Goal: Task Accomplishment & Management: Manage account settings

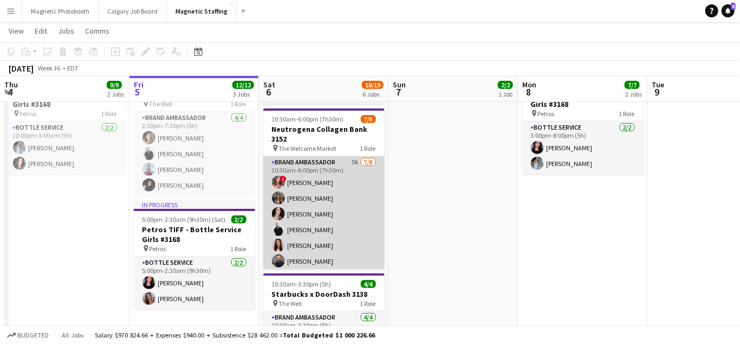
scroll to position [34, 0]
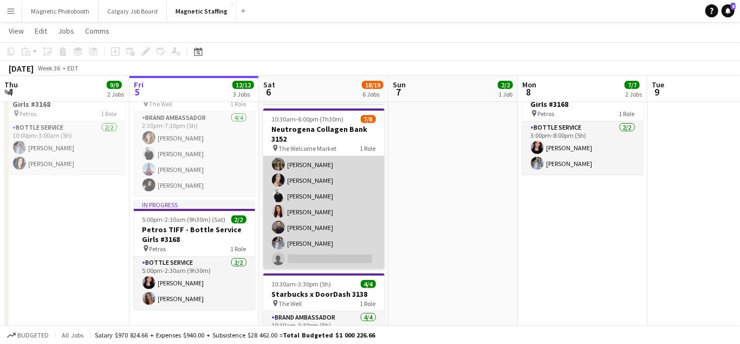
click at [329, 222] on app-card-role "Brand Ambassador 7A [DATE] 10:30am-6:00pm (7h30m) ! [PERSON_NAME] [PERSON_NAME]…" at bounding box center [323, 195] width 121 height 147
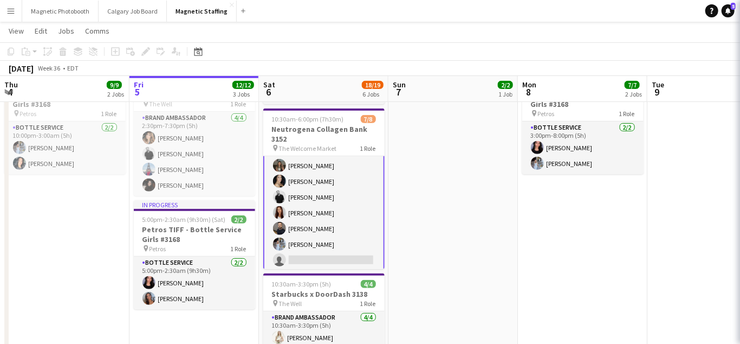
scroll to position [35, 0]
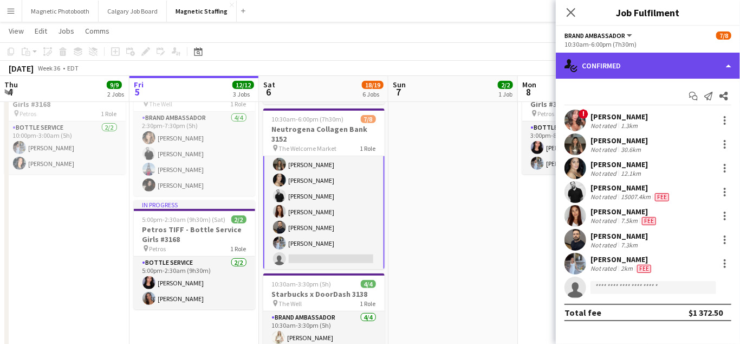
click at [612, 64] on div "single-neutral-actions-check-2 Confirmed" at bounding box center [648, 66] width 184 height 26
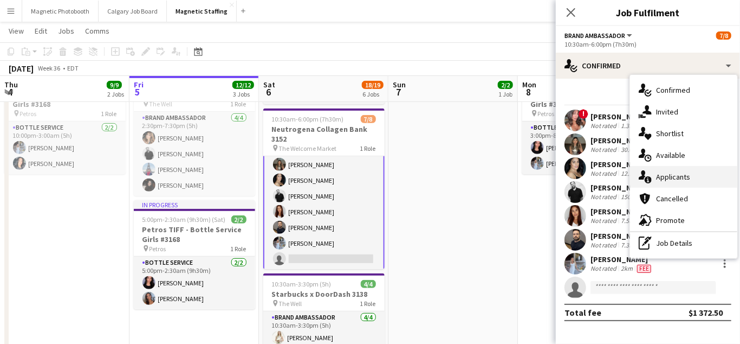
click at [651, 177] on icon "single-neutral-actions-information" at bounding box center [645, 176] width 13 height 13
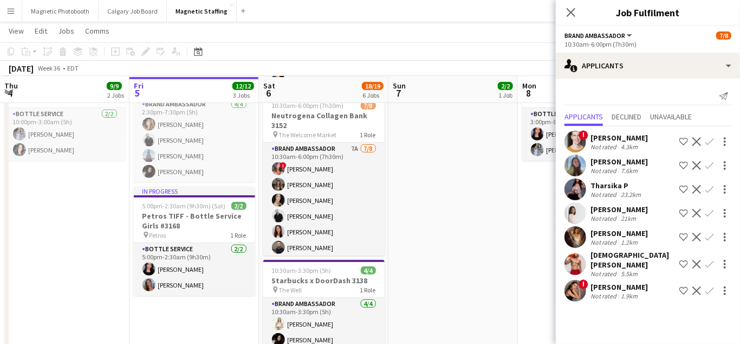
scroll to position [232, 0]
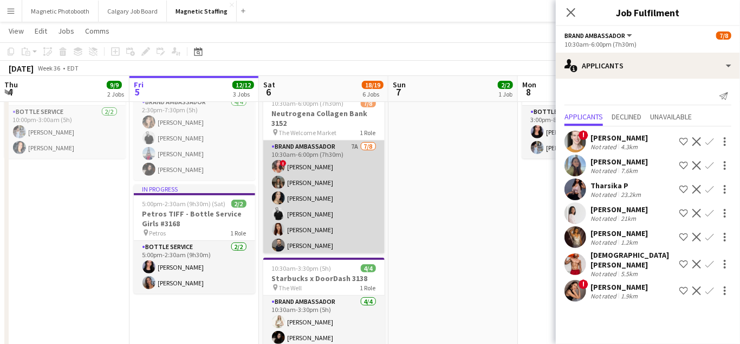
click at [334, 198] on app-card-role "Brand Ambassador 7A [DATE] 10:30am-6:00pm (7h30m) ! [PERSON_NAME] [PERSON_NAME]…" at bounding box center [323, 213] width 121 height 147
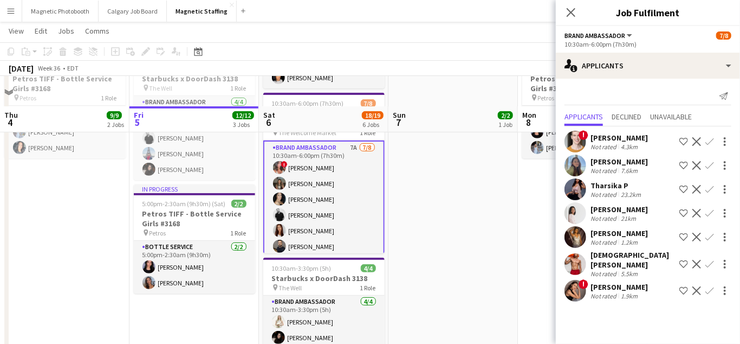
scroll to position [283, 0]
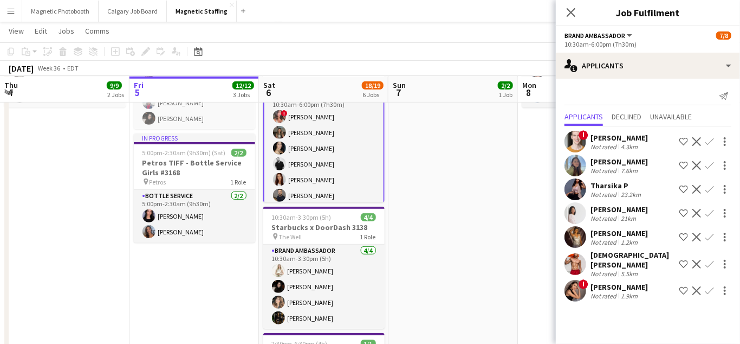
click at [575, 281] on app-user-avatar at bounding box center [576, 291] width 22 height 22
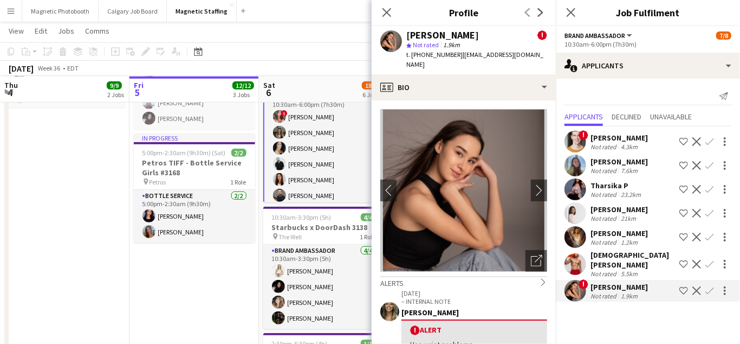
click at [711, 287] on app-icon "Confirm" at bounding box center [710, 290] width 9 height 9
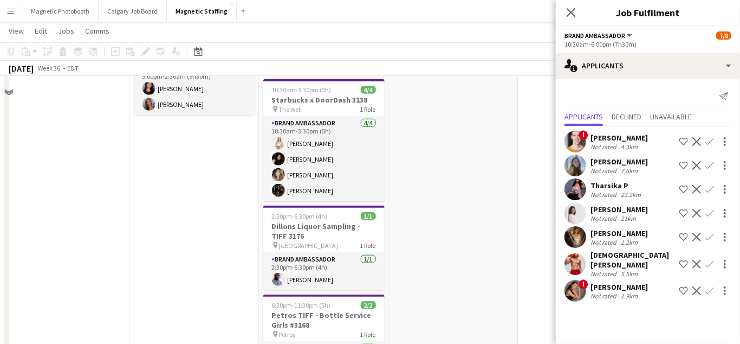
scroll to position [574, 0]
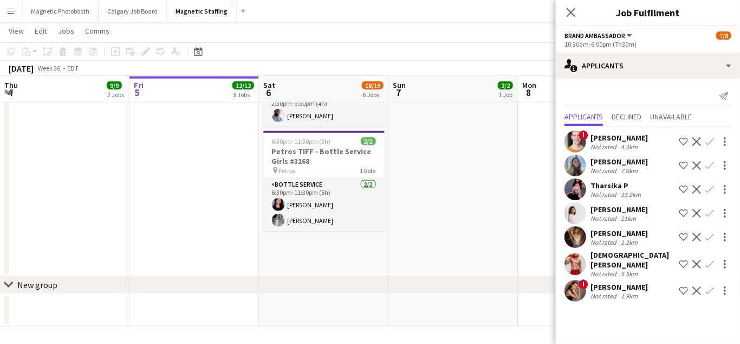
click at [711, 290] on div "! [PERSON_NAME] Not rated 1.9km Shortlist crew Decline Confirm" at bounding box center [648, 291] width 184 height 22
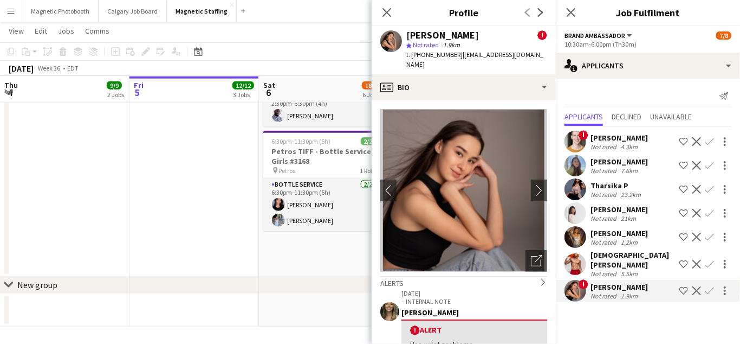
click at [711, 287] on app-icon "Confirm" at bounding box center [710, 290] width 9 height 9
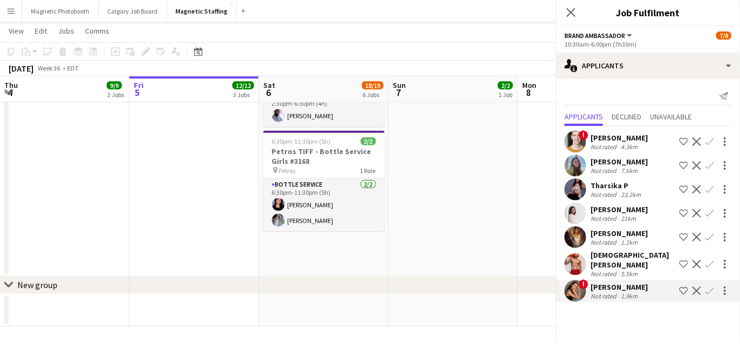
scroll to position [0, 0]
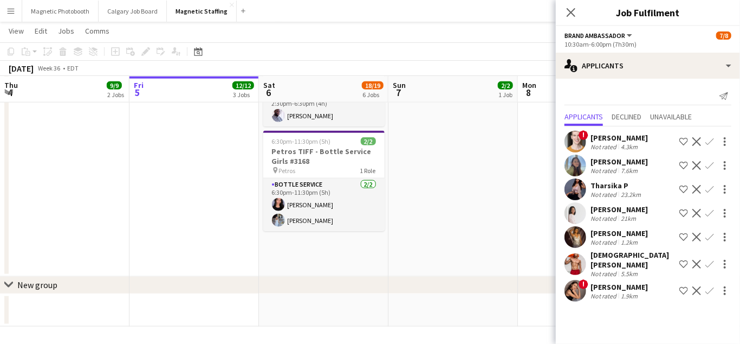
click at [708, 280] on div "! [PERSON_NAME] Not rated 1.9km Shortlist crew Decline Confirm" at bounding box center [648, 291] width 184 height 22
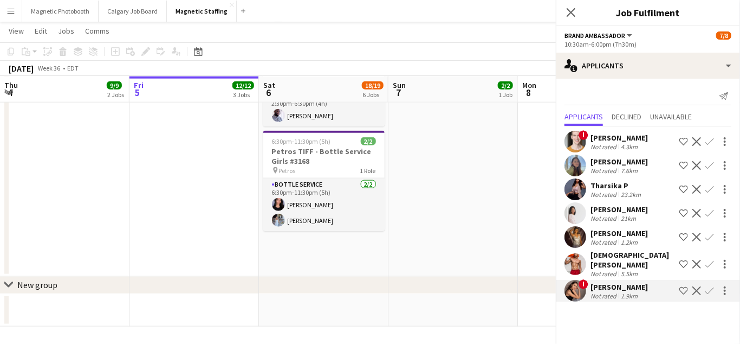
click at [708, 286] on app-icon "Confirm" at bounding box center [710, 290] width 9 height 9
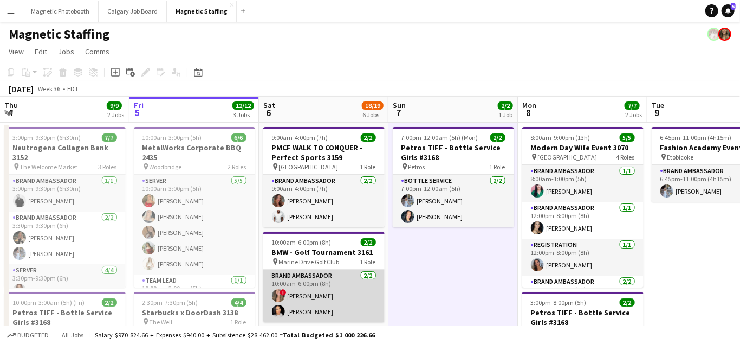
click at [308, 298] on app-card-role "Brand Ambassador [DATE] 10:00am-6:00pm (8h) ! [PERSON_NAME] [PERSON_NAME]" at bounding box center [323, 295] width 121 height 53
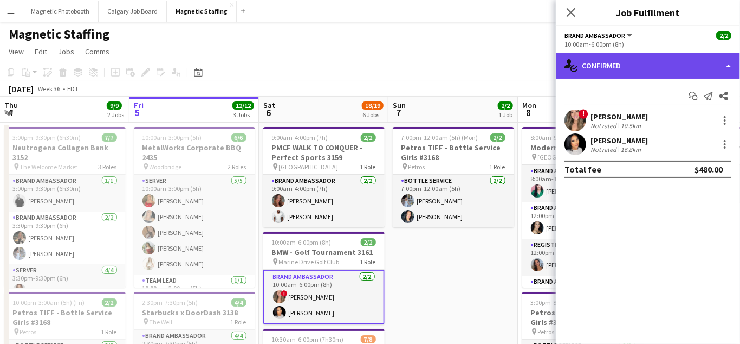
click at [636, 59] on div "single-neutral-actions-check-2 Confirmed" at bounding box center [648, 66] width 184 height 26
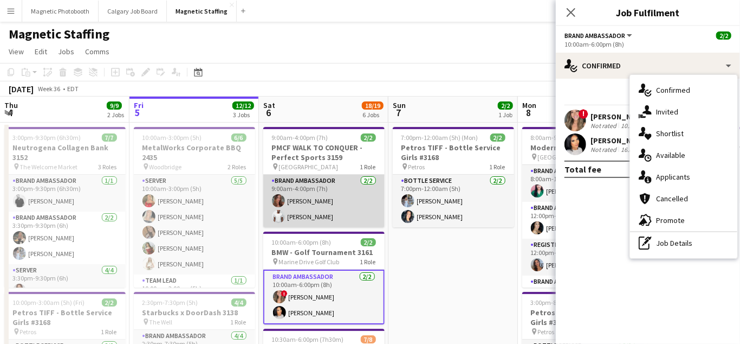
click at [320, 180] on app-card-role "Brand Ambassador [DATE] 9:00am-4:00pm (7h) [PERSON_NAME] [PERSON_NAME]" at bounding box center [323, 200] width 121 height 53
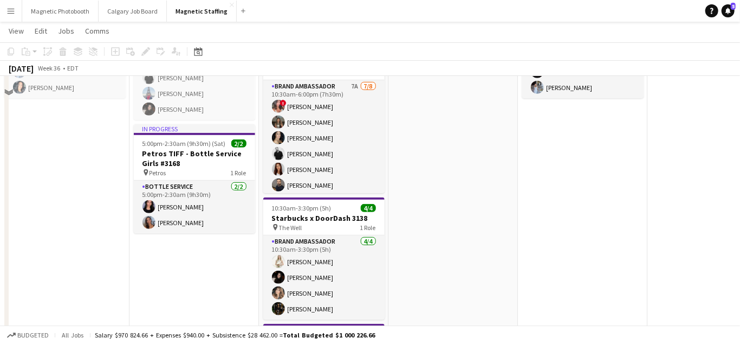
scroll to position [197, 0]
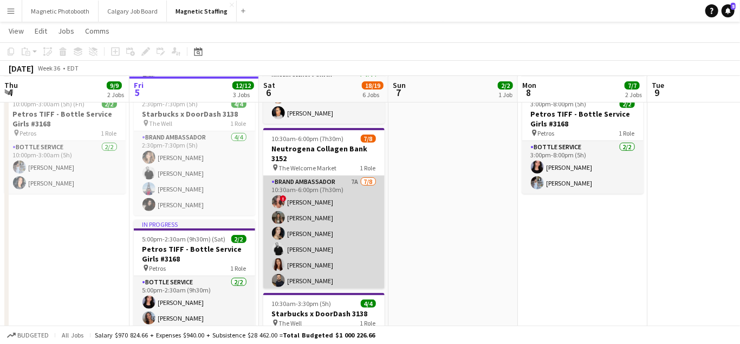
click at [357, 220] on app-card-role "Brand Ambassador 7A [DATE] 10:30am-6:00pm (7h30m) ! [PERSON_NAME] [PERSON_NAME]…" at bounding box center [323, 249] width 121 height 147
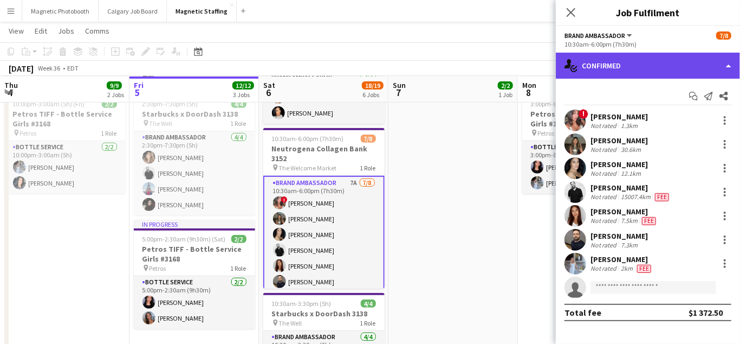
click at [621, 66] on div "single-neutral-actions-check-2 Confirmed" at bounding box center [648, 66] width 184 height 26
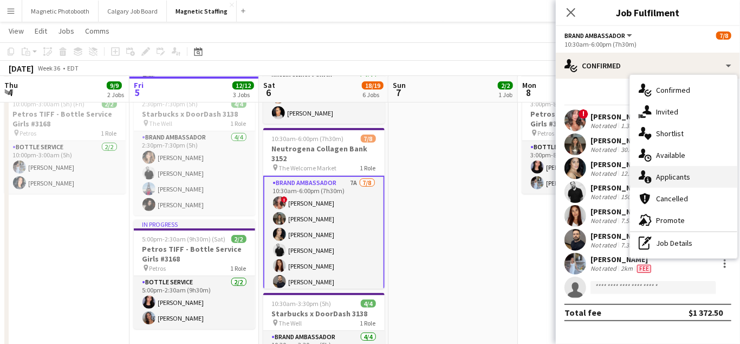
click at [658, 177] on span "Applicants" at bounding box center [673, 177] width 34 height 10
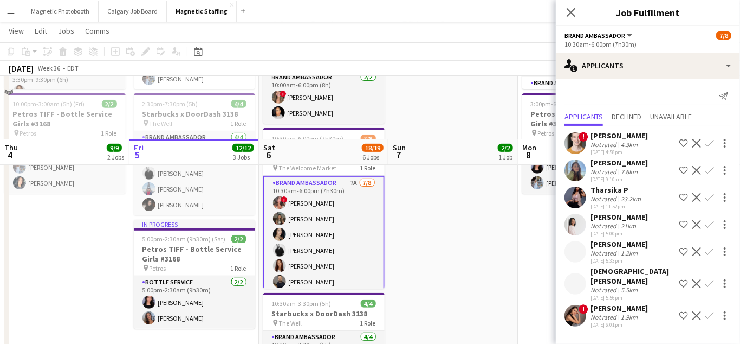
scroll to position [574, 0]
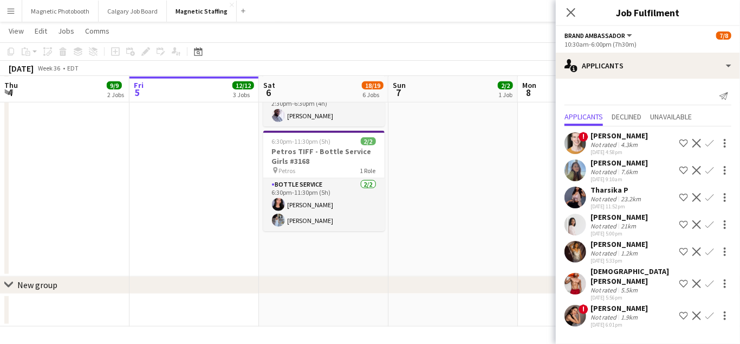
click at [711, 311] on app-icon "Confirm" at bounding box center [710, 315] width 9 height 9
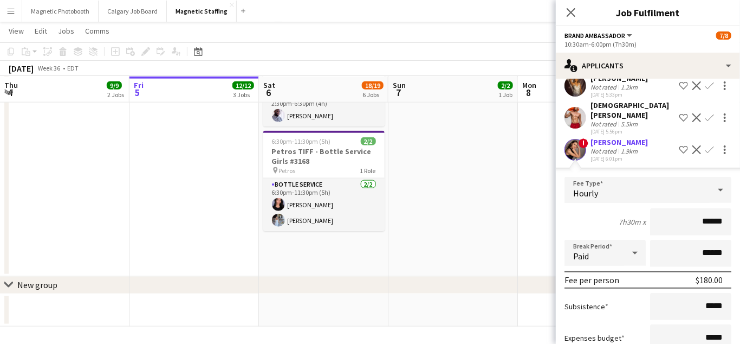
scroll to position [230, 0]
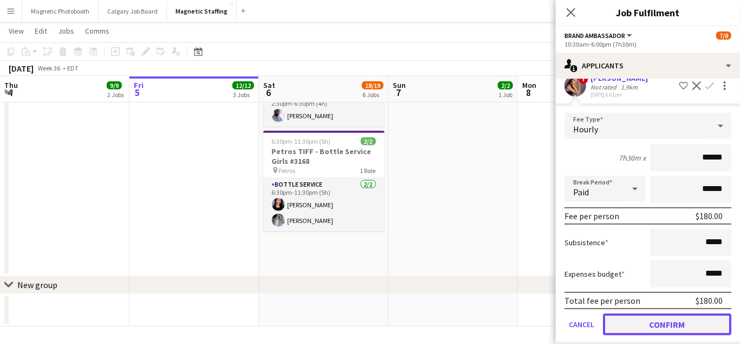
click at [695, 313] on button "Confirm" at bounding box center [667, 324] width 128 height 22
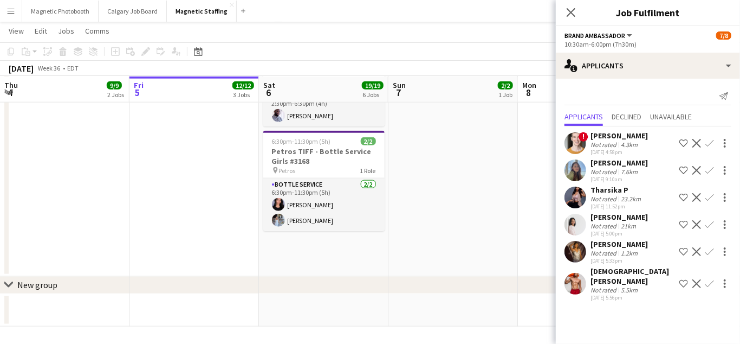
scroll to position [0, 0]
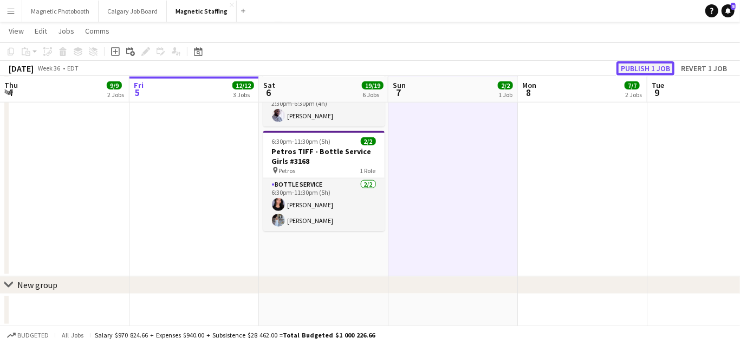
click at [657, 72] on button "Publish 1 job" at bounding box center [646, 68] width 58 height 14
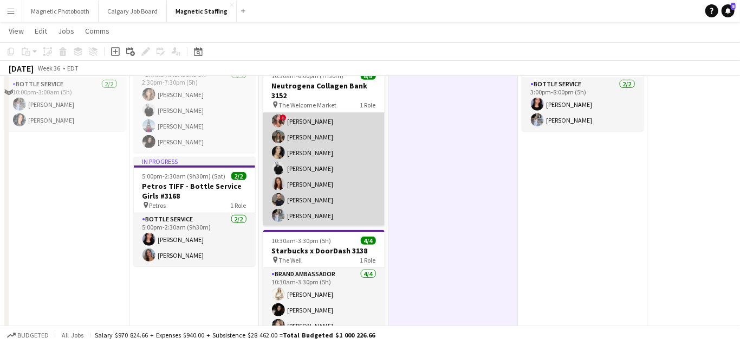
scroll to position [295, 0]
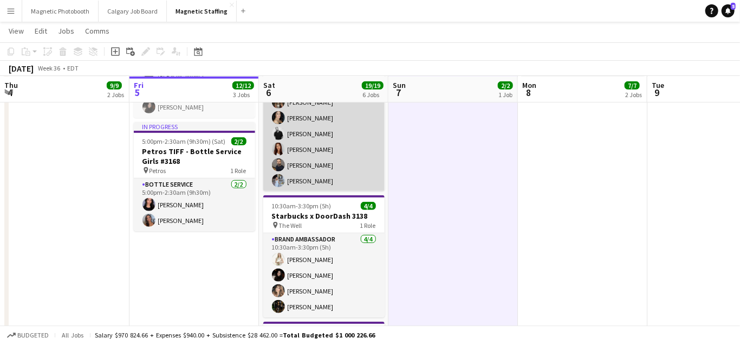
click at [328, 161] on app-card-role "Brand Ambassador 8/8 10:30am-6:00pm (7h30m) ! Alina Bairova ! Alyssa Curto Rach…" at bounding box center [323, 117] width 121 height 147
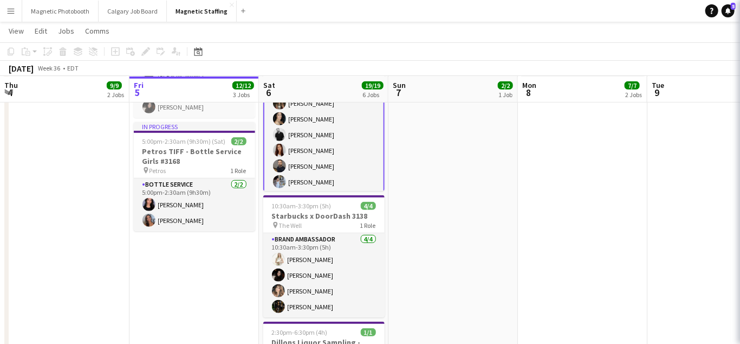
scroll to position [35, 0]
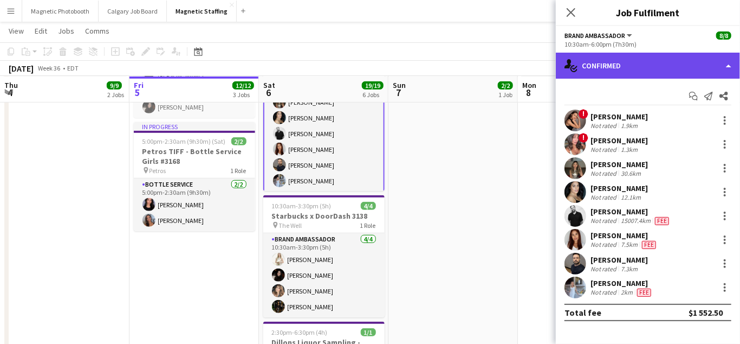
click at [646, 62] on div "single-neutral-actions-check-2 Confirmed" at bounding box center [648, 66] width 184 height 26
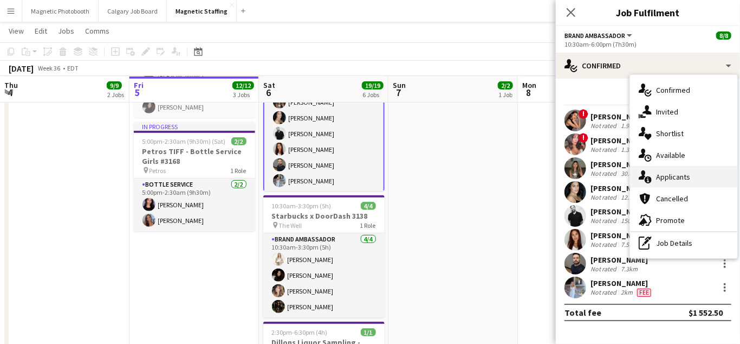
click at [684, 174] on span "Applicants" at bounding box center [673, 177] width 34 height 10
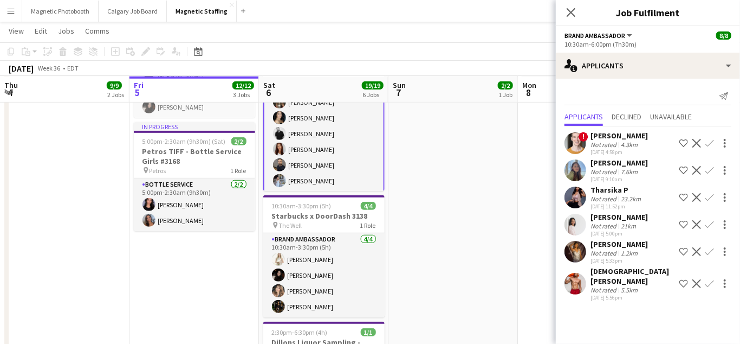
click at [462, 249] on app-date-cell "7:00pm-12:00am (5h) (Mon) 2/2 Petros TIFF - Bottle Service Girls #3168 pin Petr…" at bounding box center [454, 191] width 130 height 729
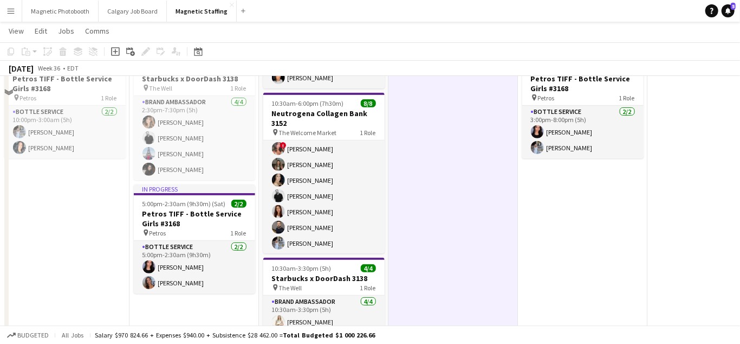
scroll to position [190, 0]
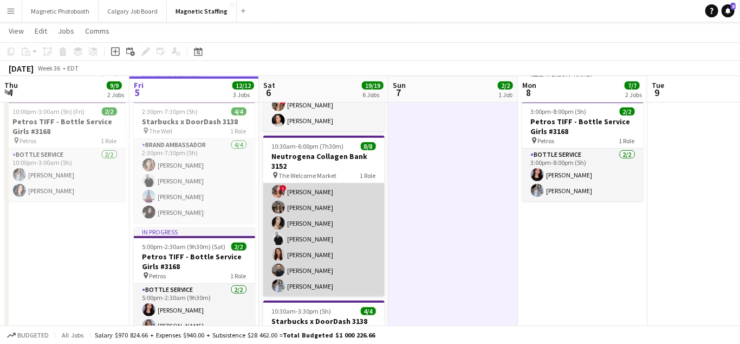
click at [297, 227] on app-card-role "Brand Ambassador 8/8 10:30am-6:00pm (7h30m) ! Alina Bairova ! Alyssa Curto Rach…" at bounding box center [323, 223] width 121 height 147
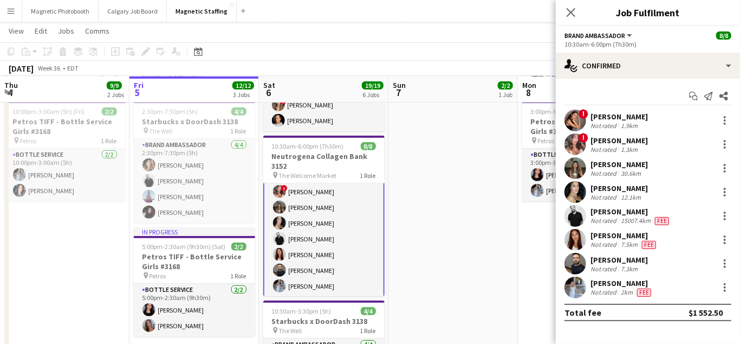
click at [572, 126] on app-user-avatar at bounding box center [576, 120] width 22 height 22
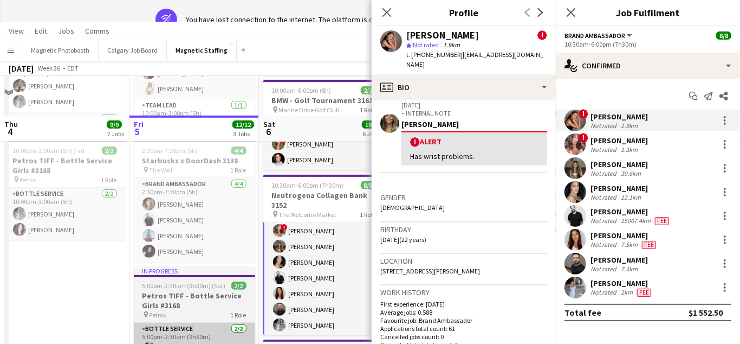
scroll to position [0, 0]
